Goal: Task Accomplishment & Management: Manage account settings

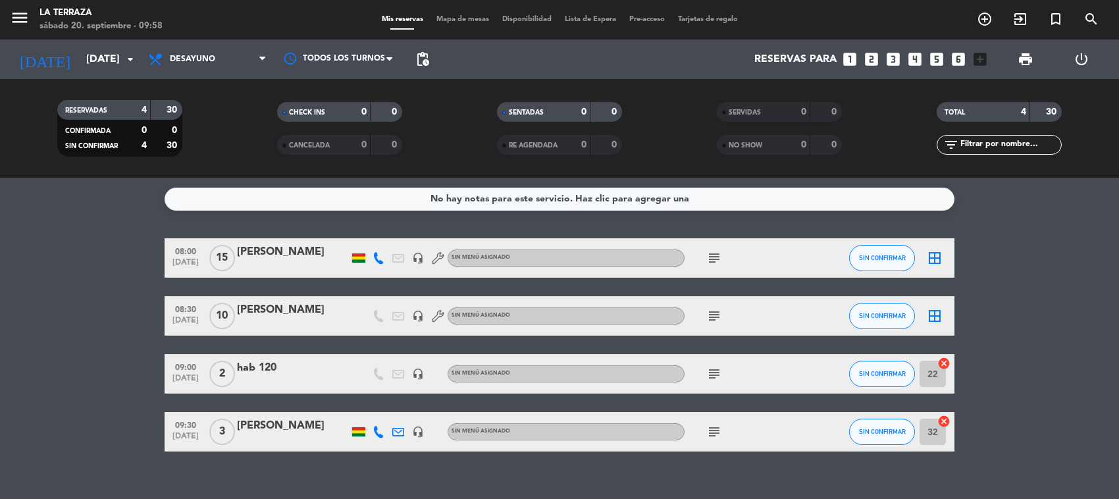
click at [107, 381] on bookings-row "08:00 [DATE] [PERSON_NAME] headset_mic Sin menú asignado subject SIN CONFIRMAR …" at bounding box center [559, 344] width 1119 height 213
click at [235, 51] on span "Desayuno" at bounding box center [208, 59] width 132 height 29
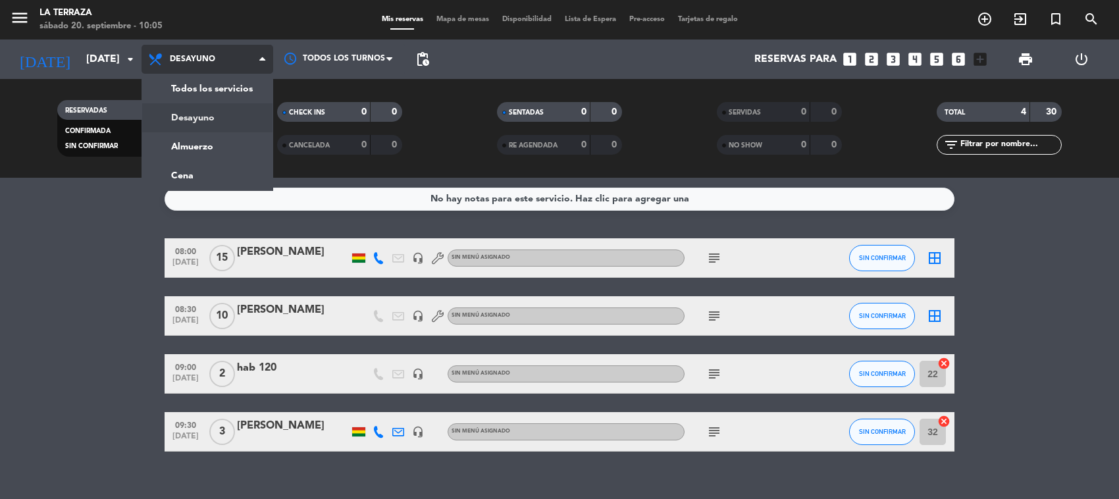
click at [225, 112] on div "menu La Terraza [DATE] 20. septiembre - 10:05 Mis reservas Mapa de mesas Dispon…" at bounding box center [559, 89] width 1119 height 178
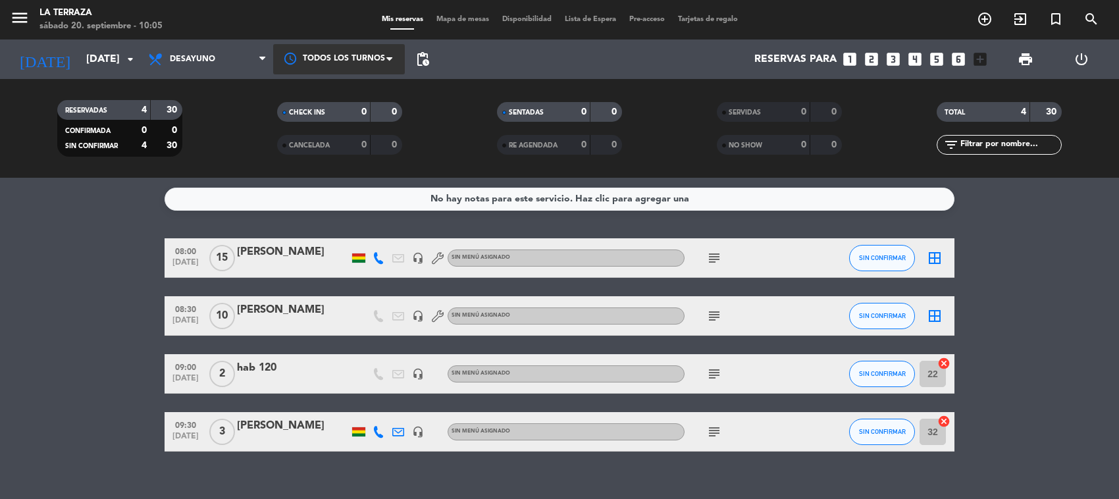
drag, startPoint x: 330, startPoint y: 41, endPoint x: 330, endPoint y: 51, distance: 9.9
click at [330, 43] on div "Todos los turnos" at bounding box center [339, 60] width 132 height 40
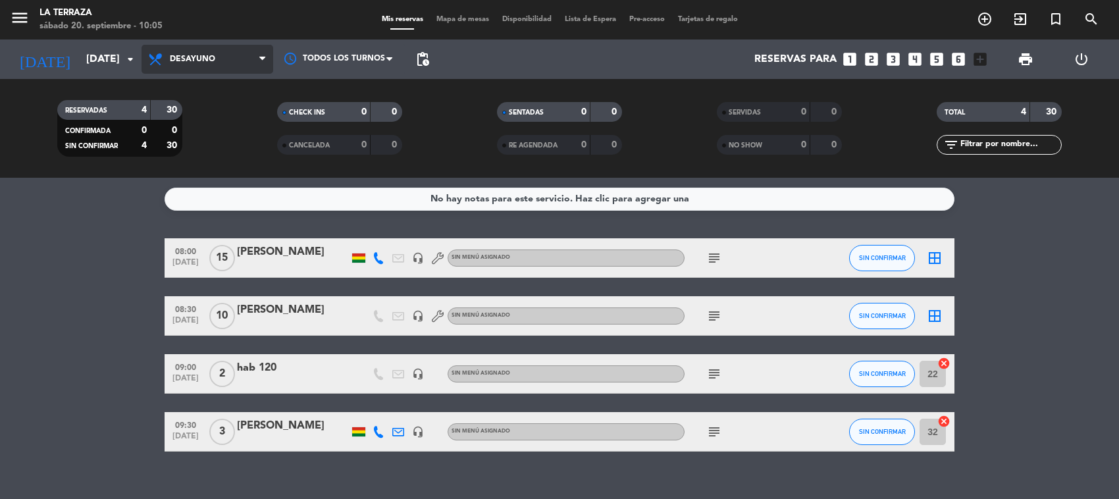
click at [264, 61] on icon at bounding box center [262, 59] width 6 height 11
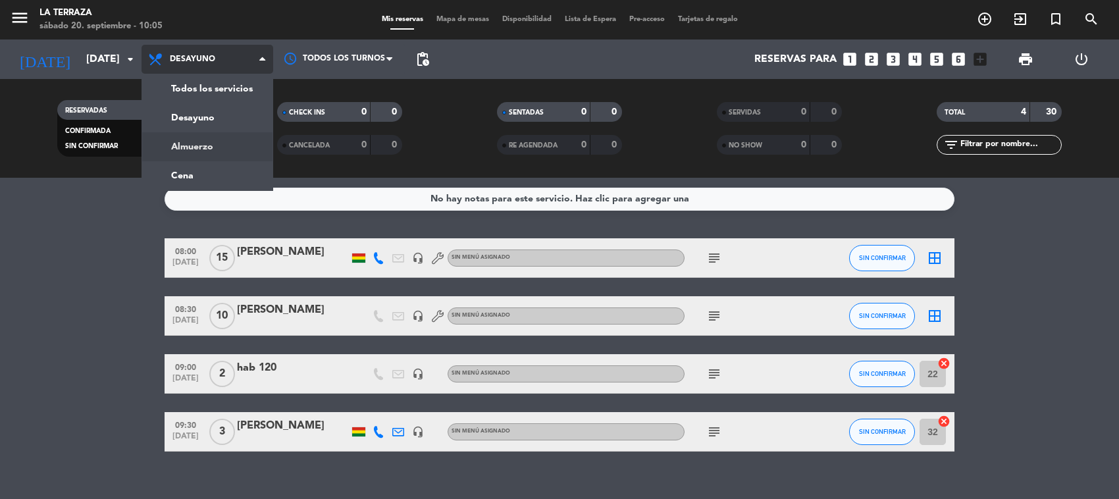
click at [209, 137] on div "menu La Terraza [DATE] 20. septiembre - 10:05 Mis reservas Mapa de mesas Dispon…" at bounding box center [559, 89] width 1119 height 178
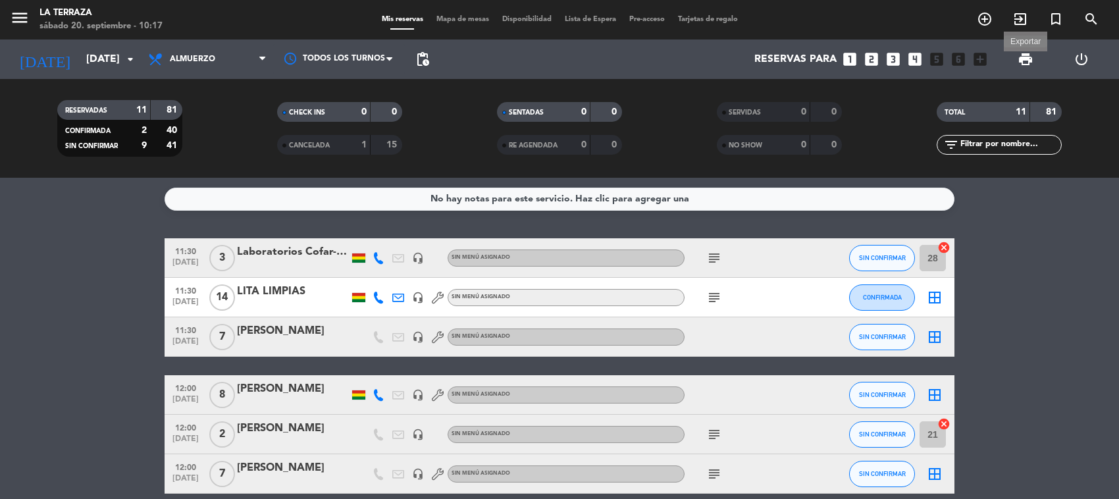
click at [1024, 64] on span "print" at bounding box center [1026, 59] width 16 height 16
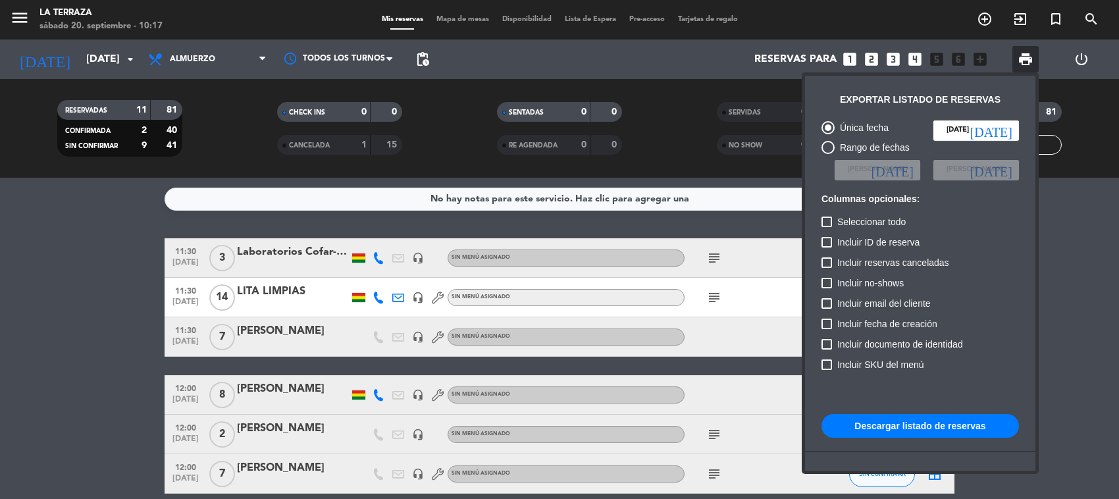
click at [937, 416] on button "Descargar listado de reservas" at bounding box center [921, 426] width 198 height 24
click at [938, 429] on button "Descargar listado de reservas" at bounding box center [921, 426] width 198 height 24
click at [527, 268] on div at bounding box center [559, 249] width 1119 height 499
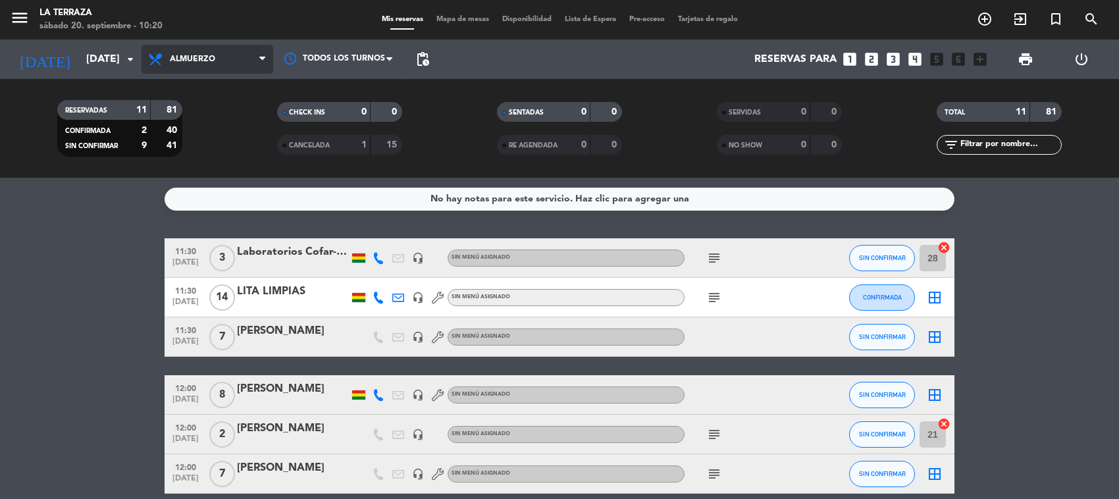
click at [207, 53] on span "Almuerzo" at bounding box center [208, 59] width 132 height 29
click at [194, 114] on div "menu La Terraza [DATE] 20. septiembre - 10:20 Mis reservas Mapa de mesas Dispon…" at bounding box center [559, 89] width 1119 height 178
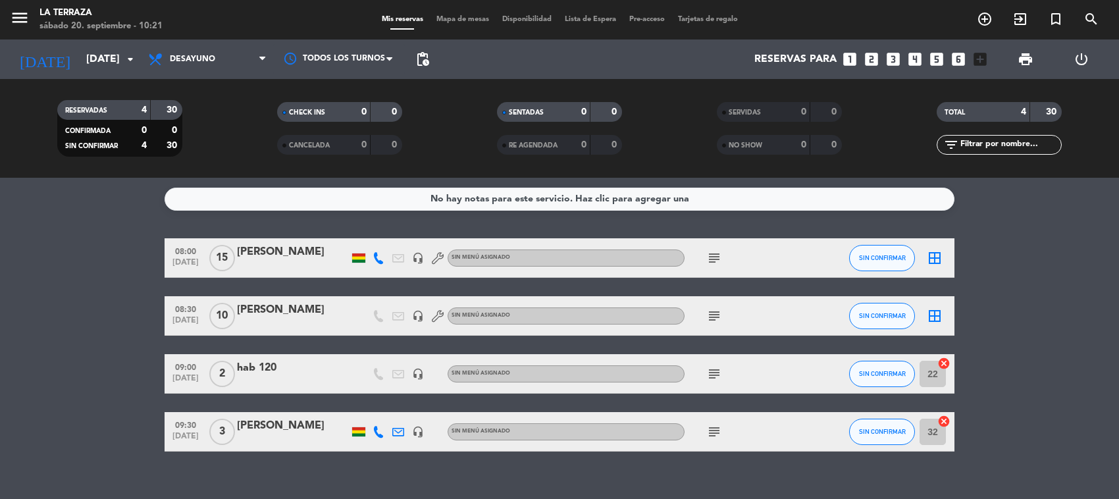
click at [711, 262] on icon "subject" at bounding box center [714, 258] width 16 height 16
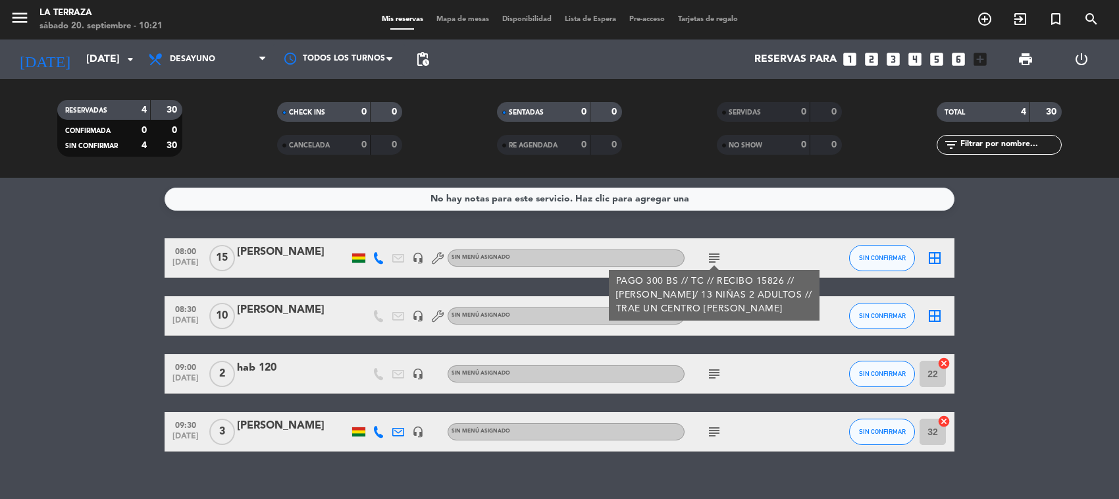
drag, startPoint x: 575, startPoint y: 390, endPoint x: 606, endPoint y: 400, distance: 32.5
click at [575, 390] on div "09:00 [DATE] 2 hab 120 headset_mic Sin menú asignado subject SIN CONFIRMAR 22 c…" at bounding box center [560, 374] width 790 height 40
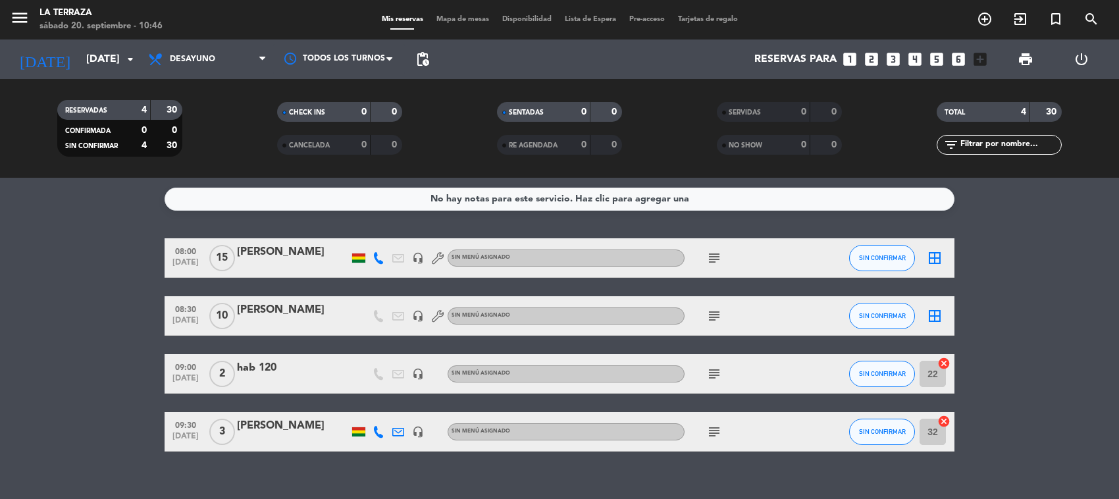
click at [713, 255] on icon "subject" at bounding box center [714, 258] width 16 height 16
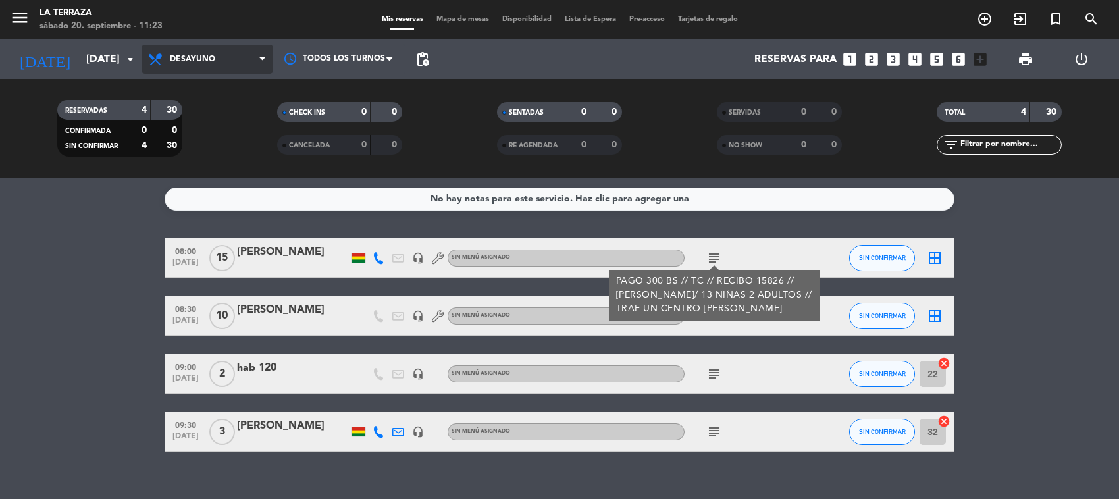
click at [203, 51] on span "Desayuno" at bounding box center [208, 59] width 132 height 29
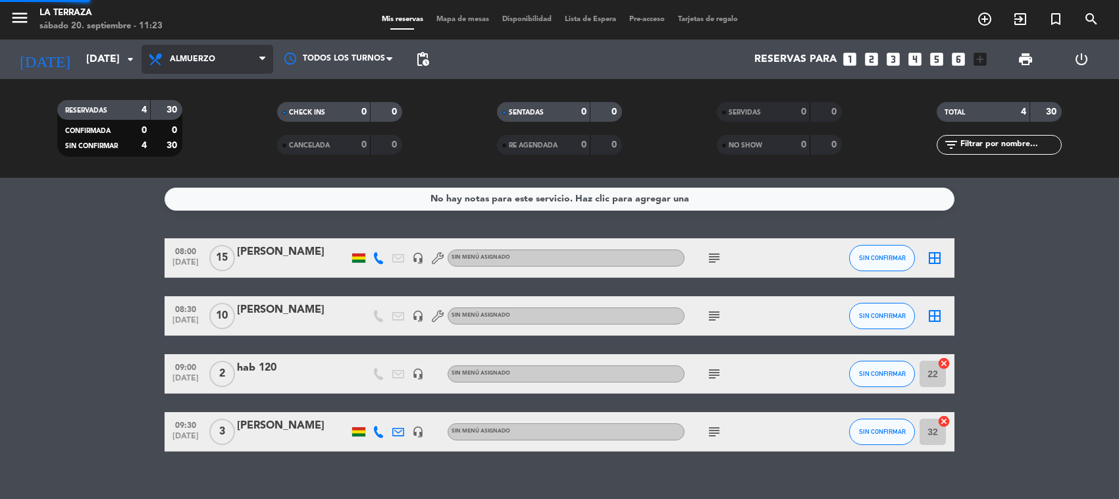
click at [214, 149] on div "menu La Terraza [DATE] 20. septiembre - 11:23 Mis reservas Mapa de mesas Dispon…" at bounding box center [559, 89] width 1119 height 178
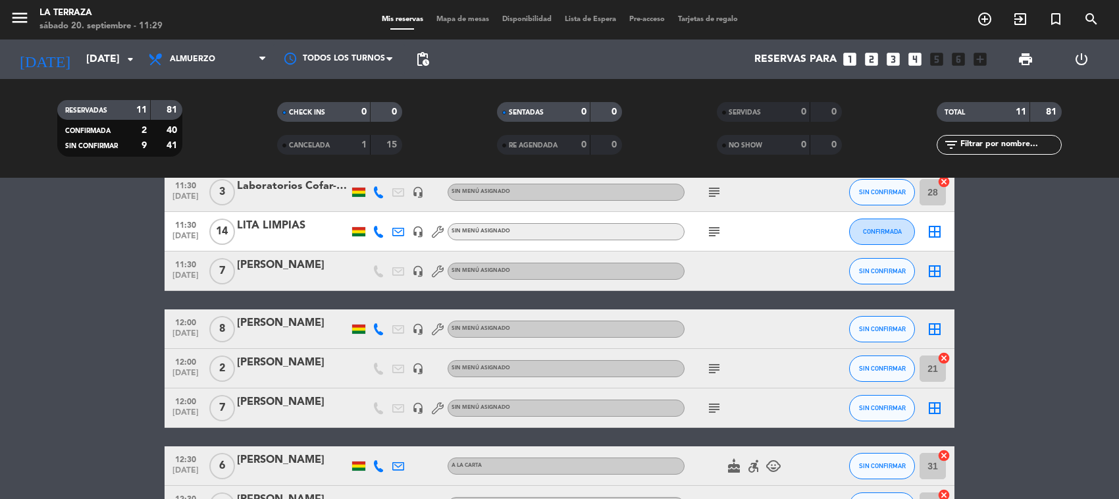
scroll to position [313, 0]
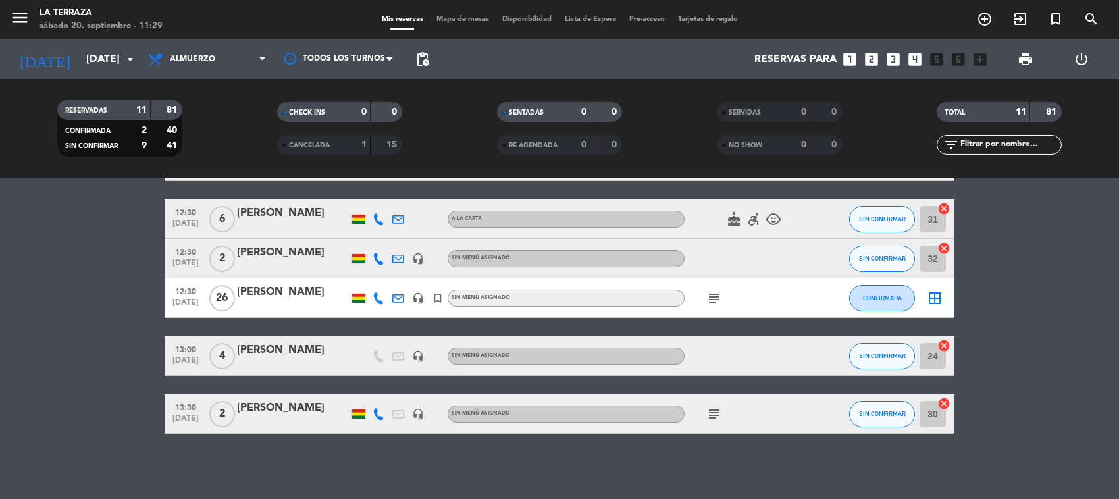
click at [722, 296] on span "subject" at bounding box center [714, 298] width 20 height 16
click at [709, 303] on icon "subject" at bounding box center [714, 298] width 16 height 16
